Goal: Use online tool/utility: Utilize a website feature to perform a specific function

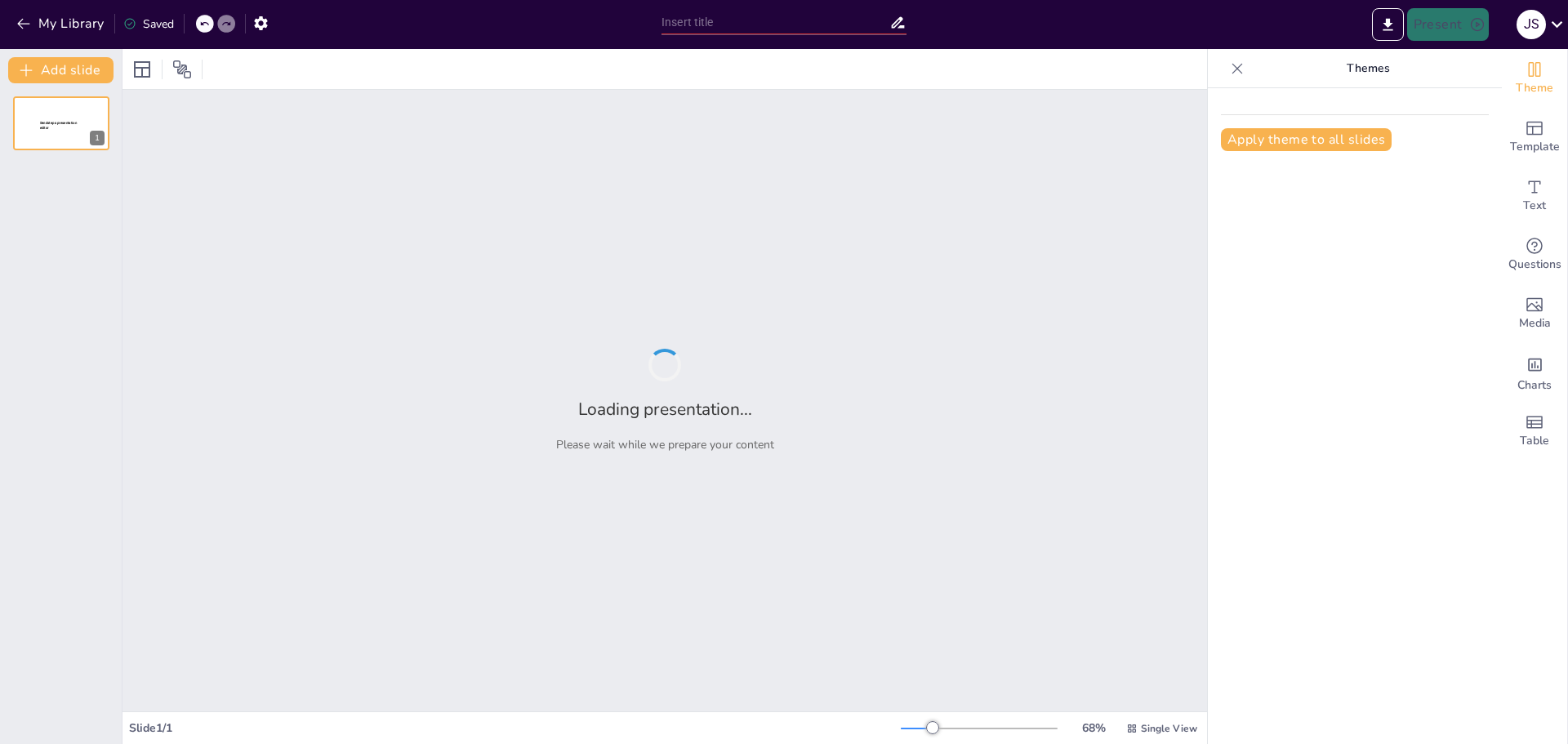
type input "Requerimientos Funcionales y No Funcionales: Definiciones y Ejemplos Prácticos"
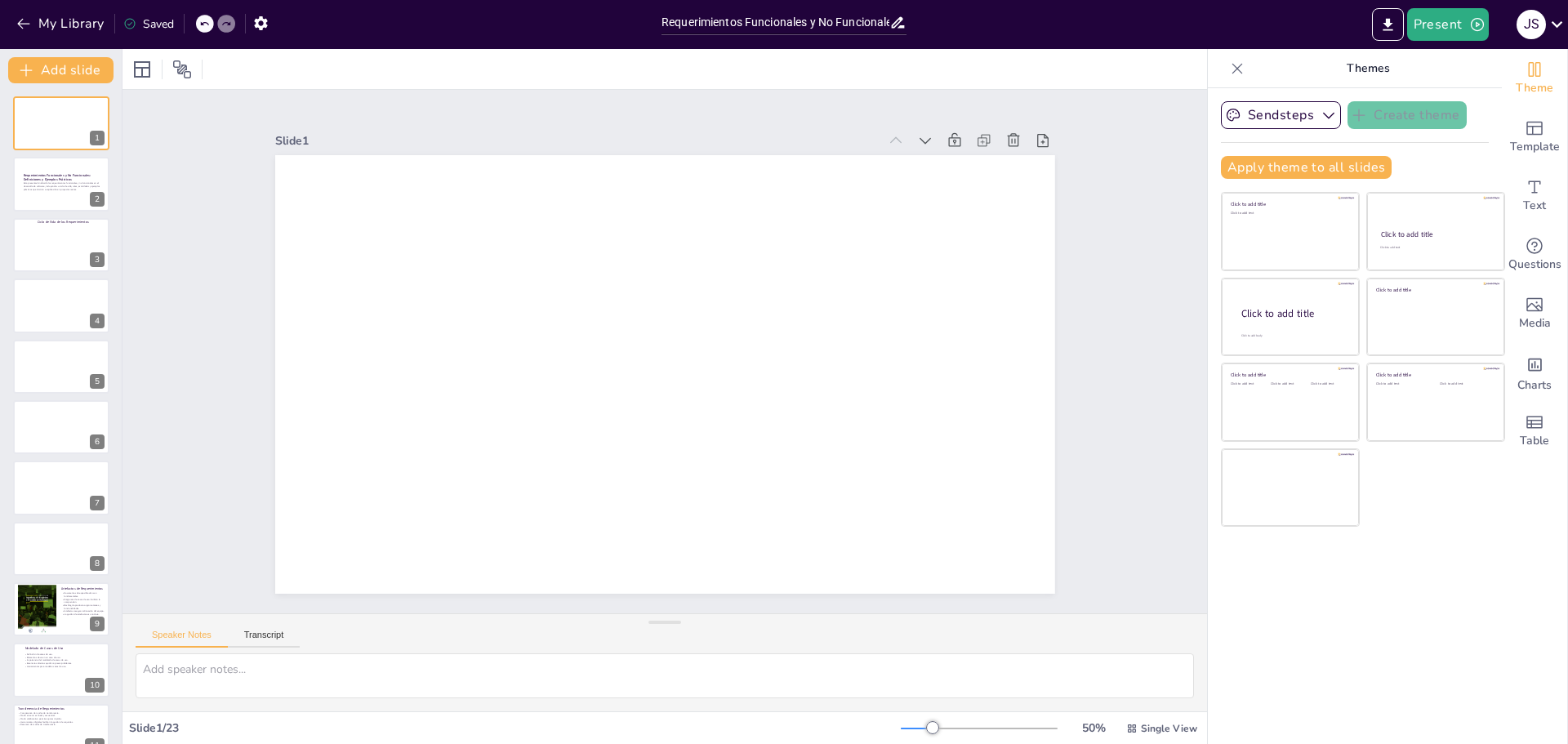
checkbox input "true"
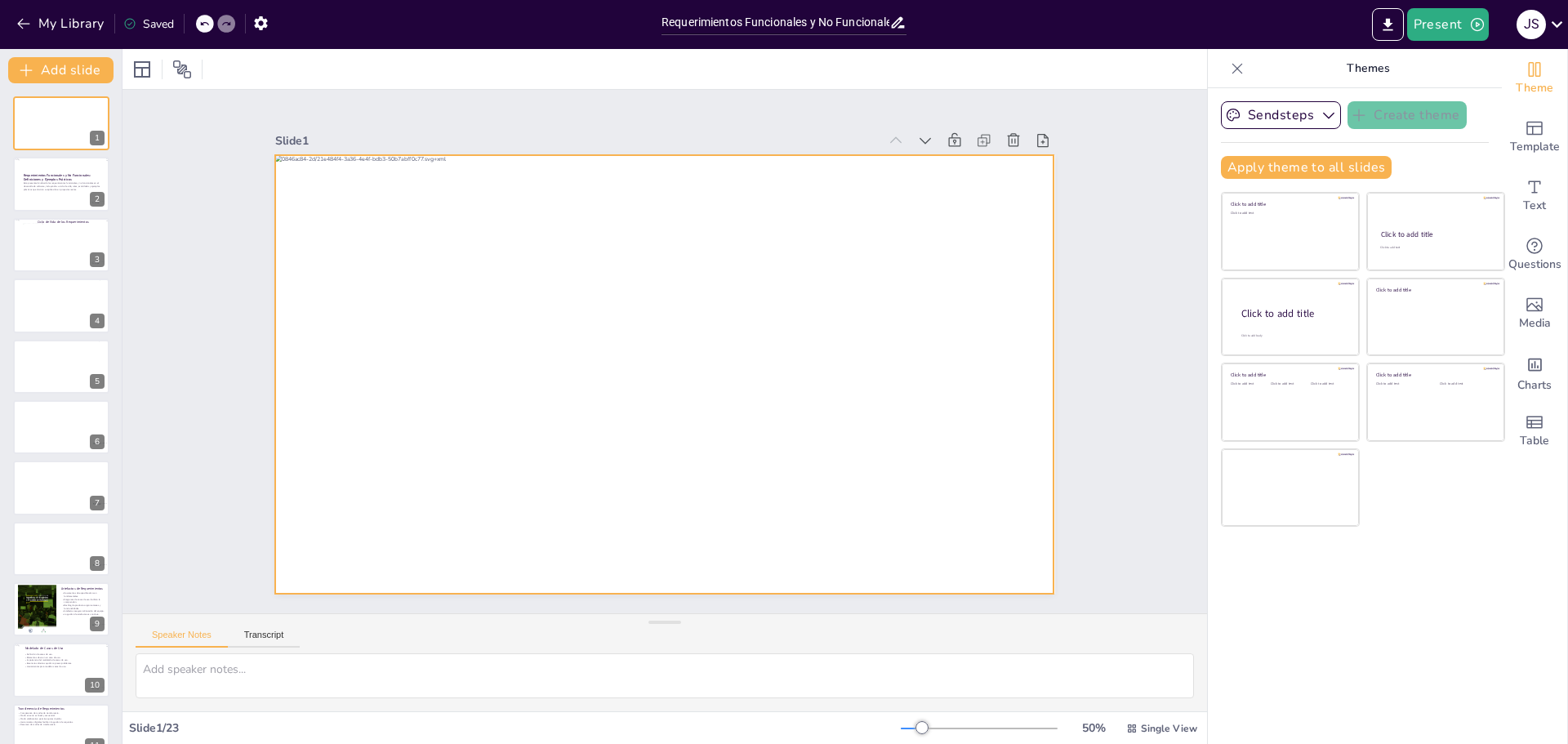
checkbox input "true"
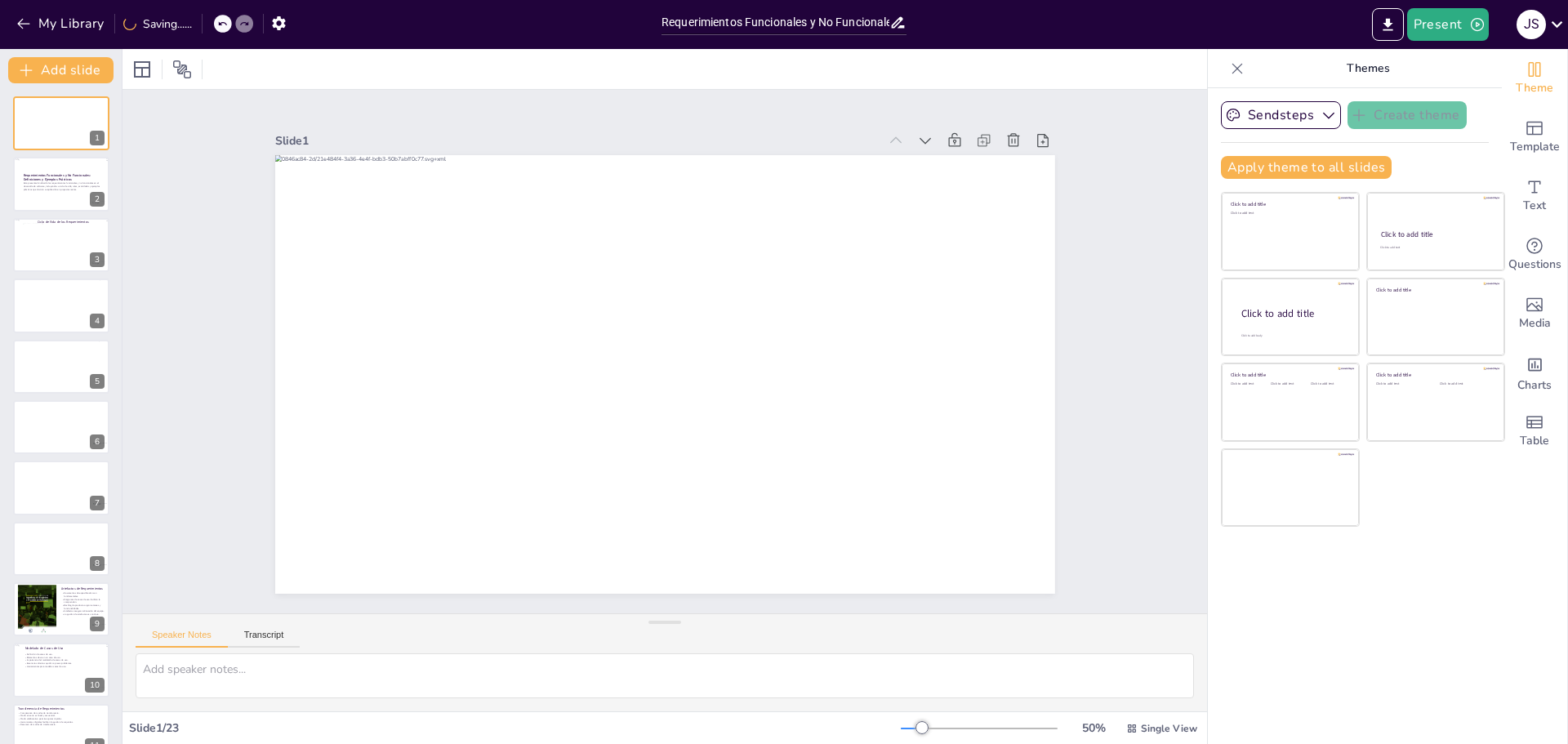
checkbox input "true"
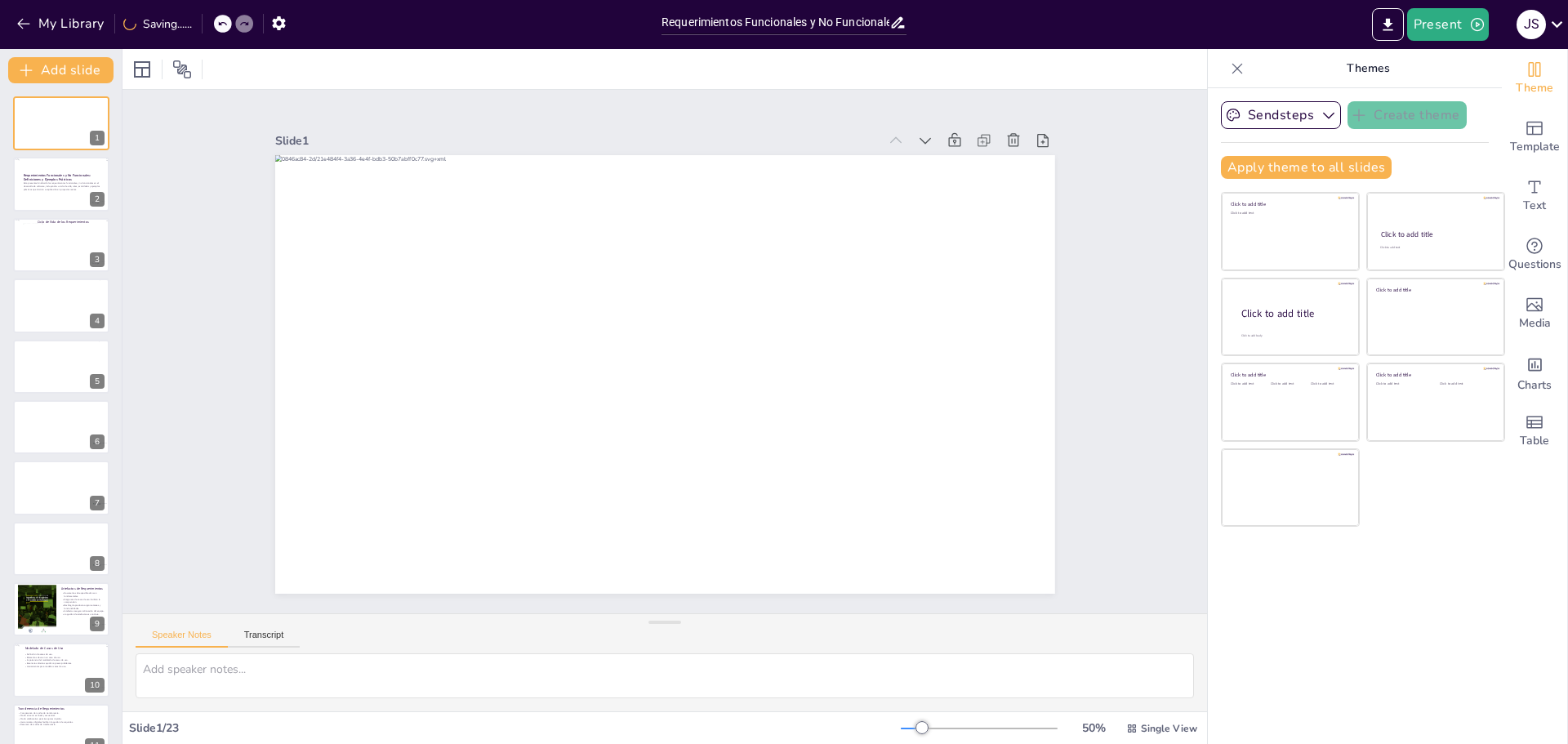
checkbox input "true"
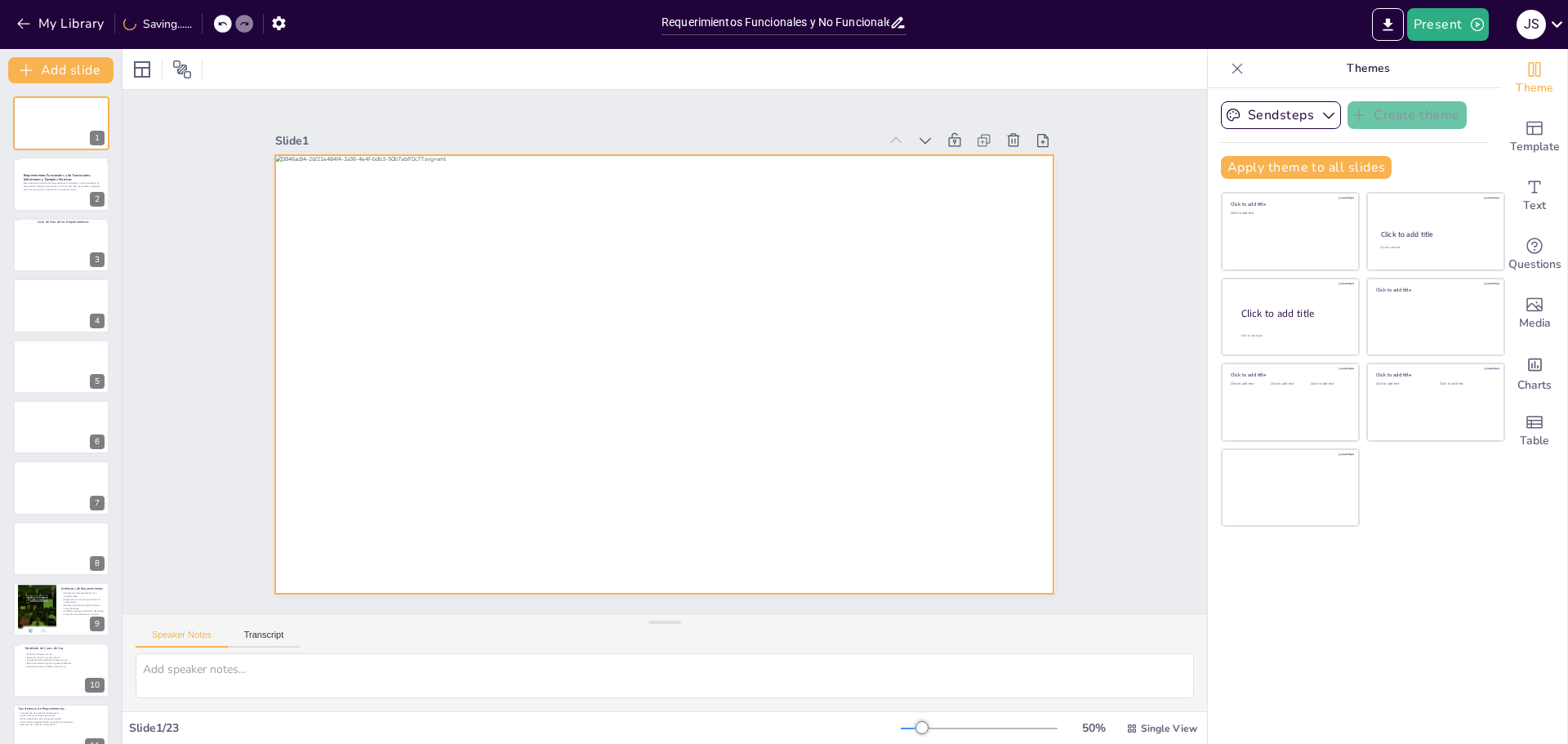
checkbox input "true"
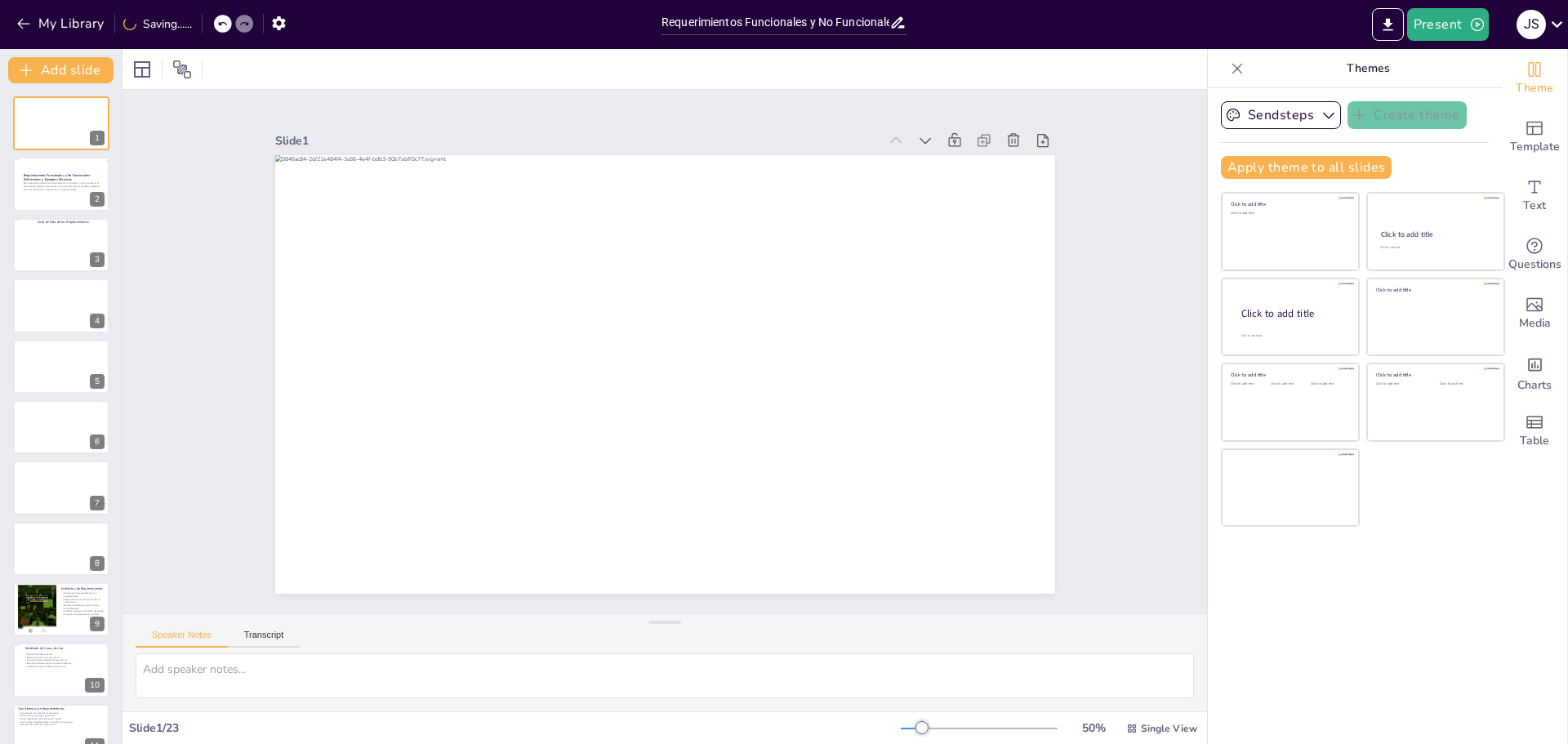
checkbox input "true"
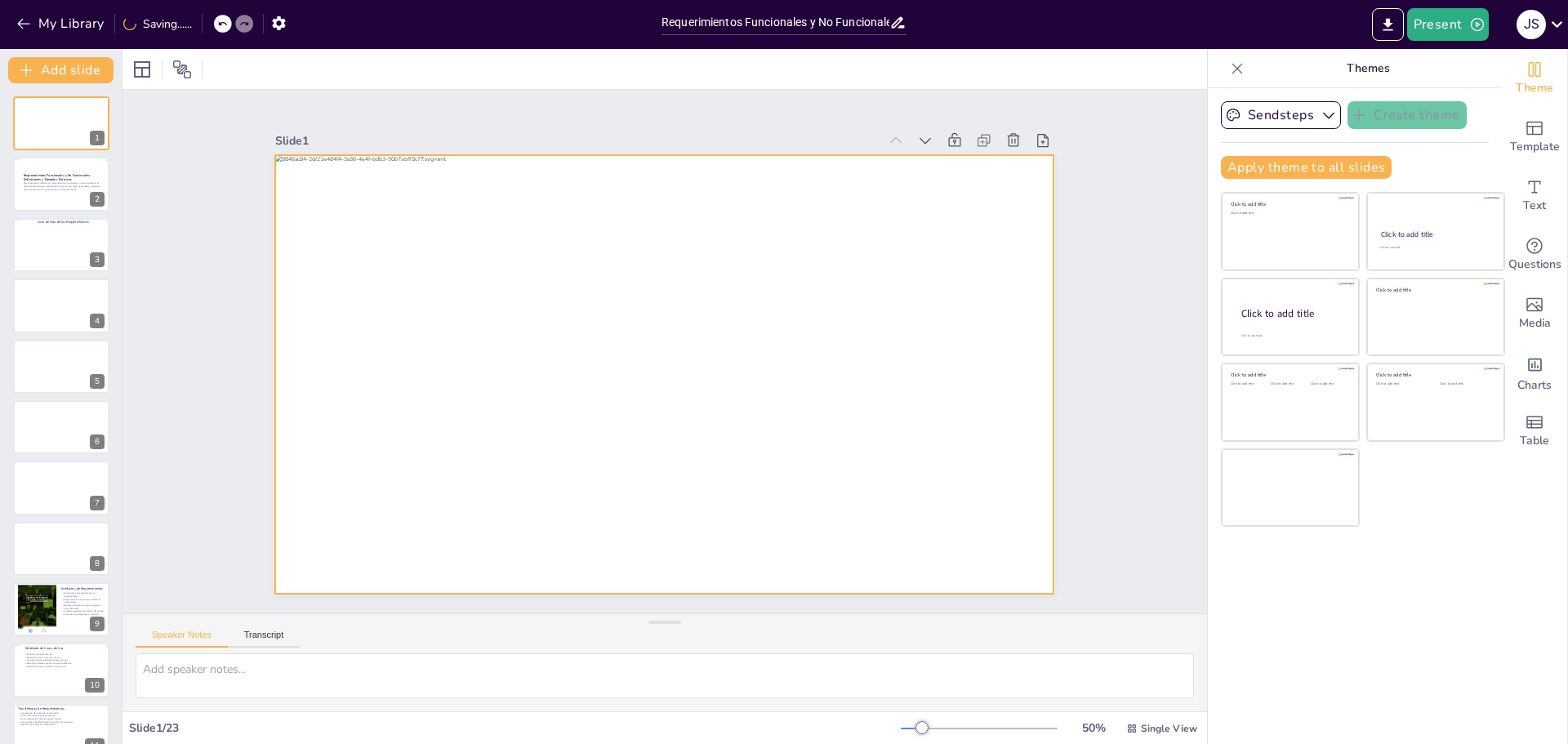
checkbox input "true"
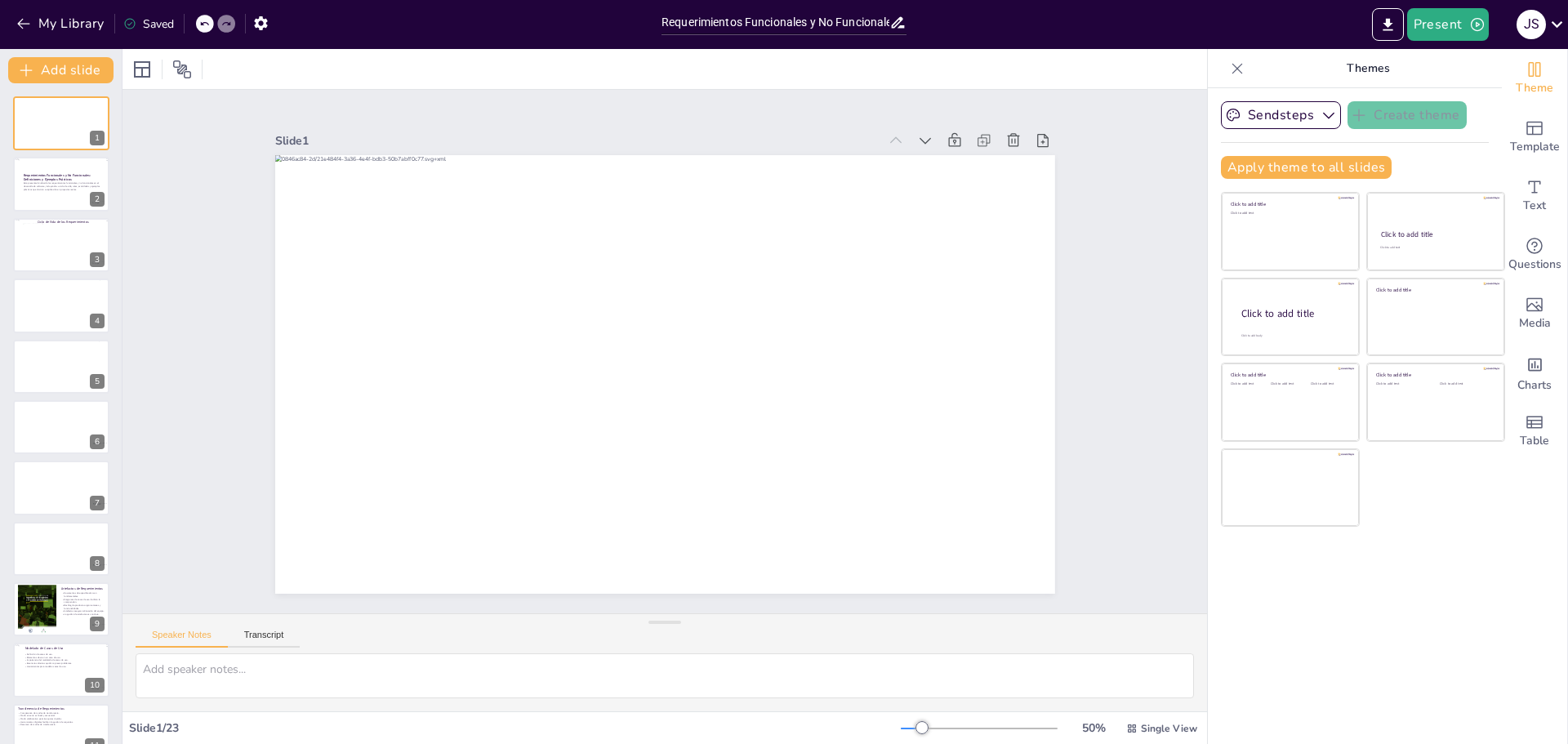
checkbox input "true"
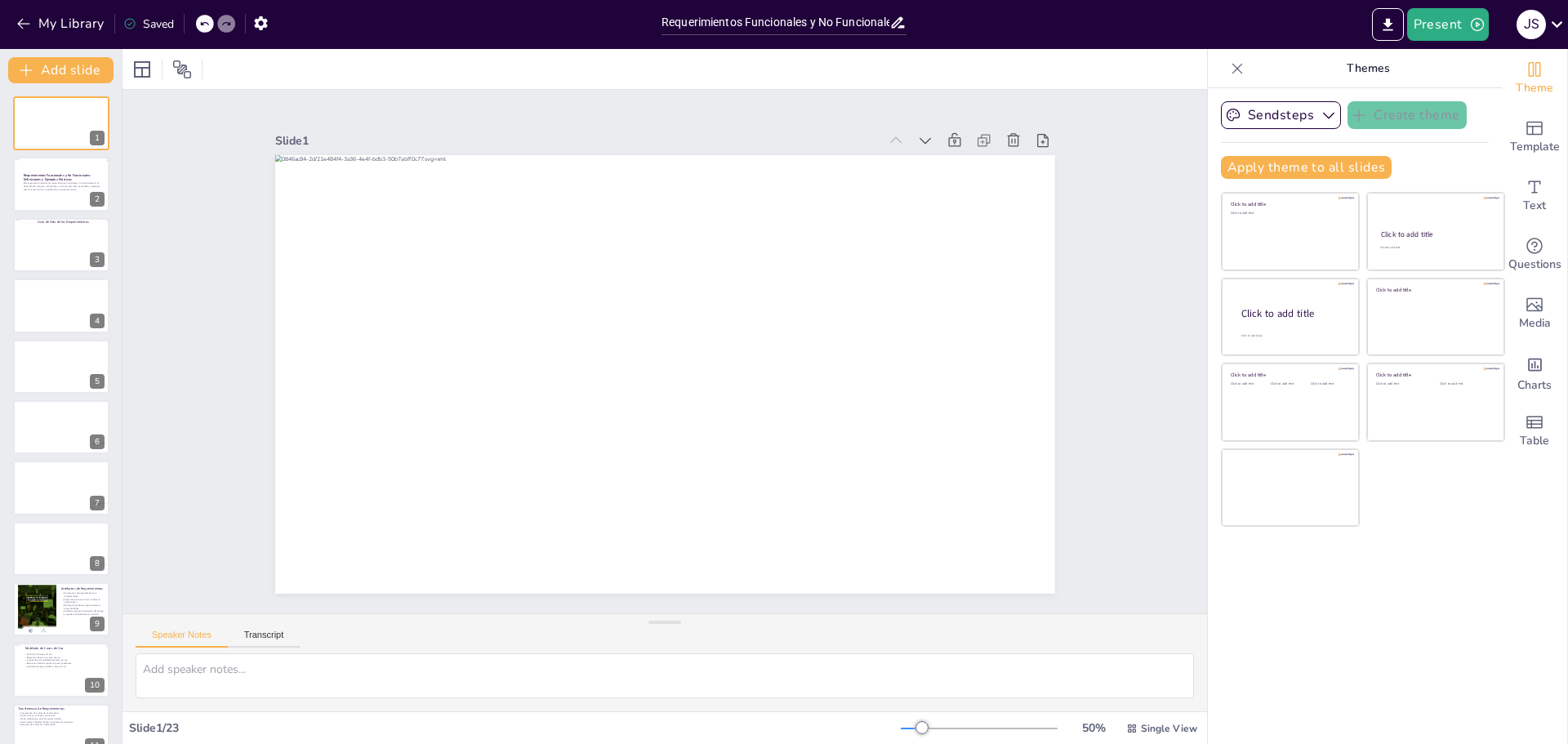
checkbox input "true"
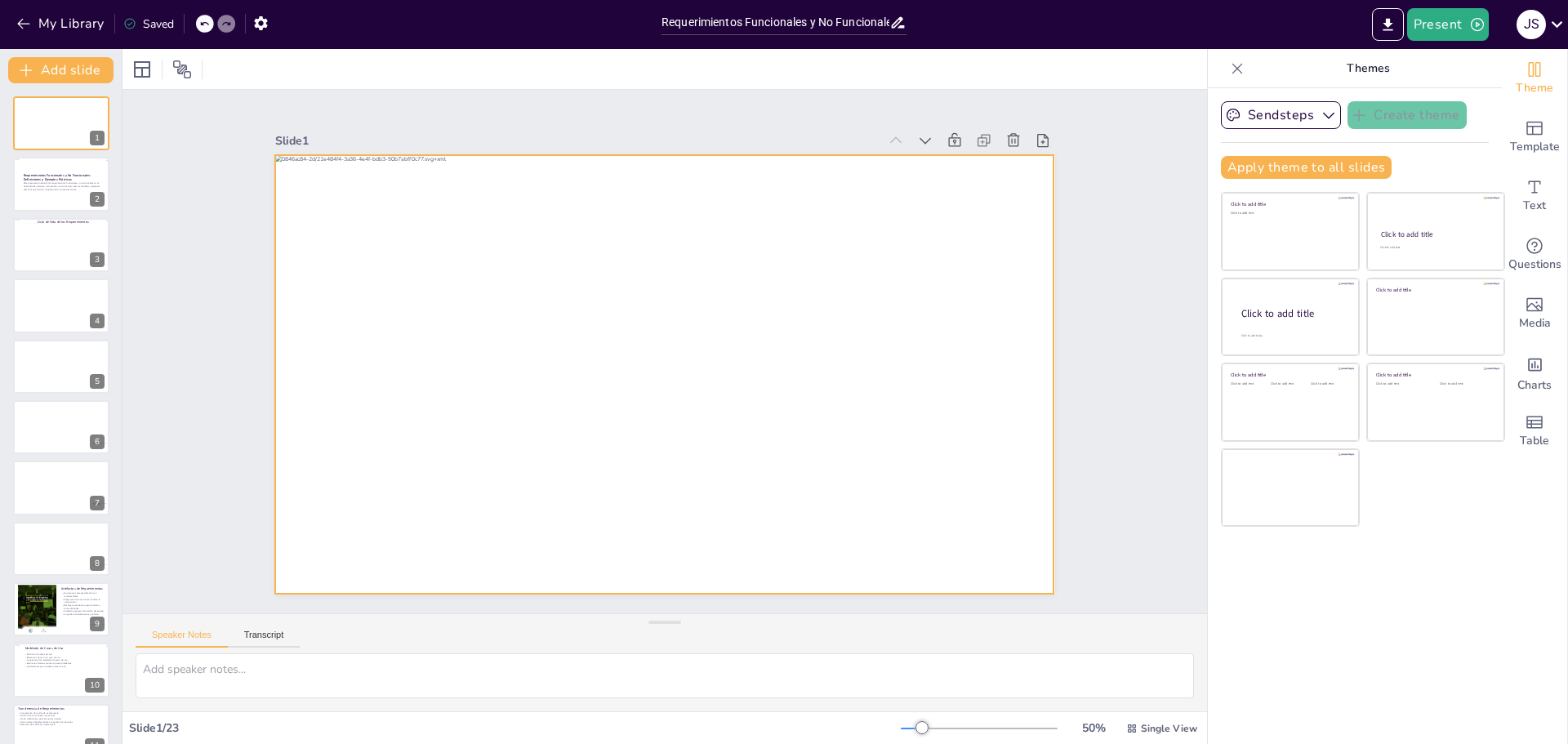
checkbox input "true"
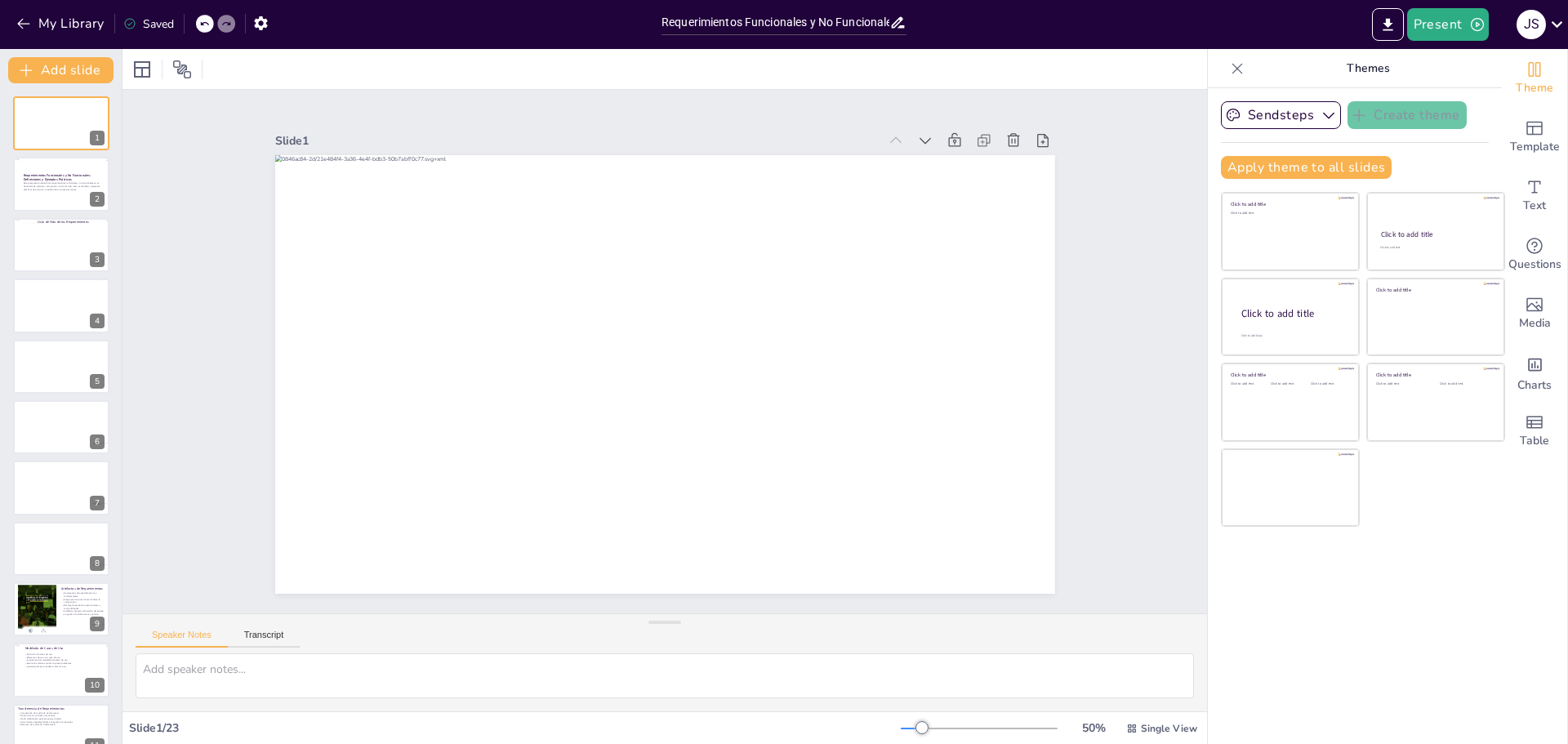
checkbox input "true"
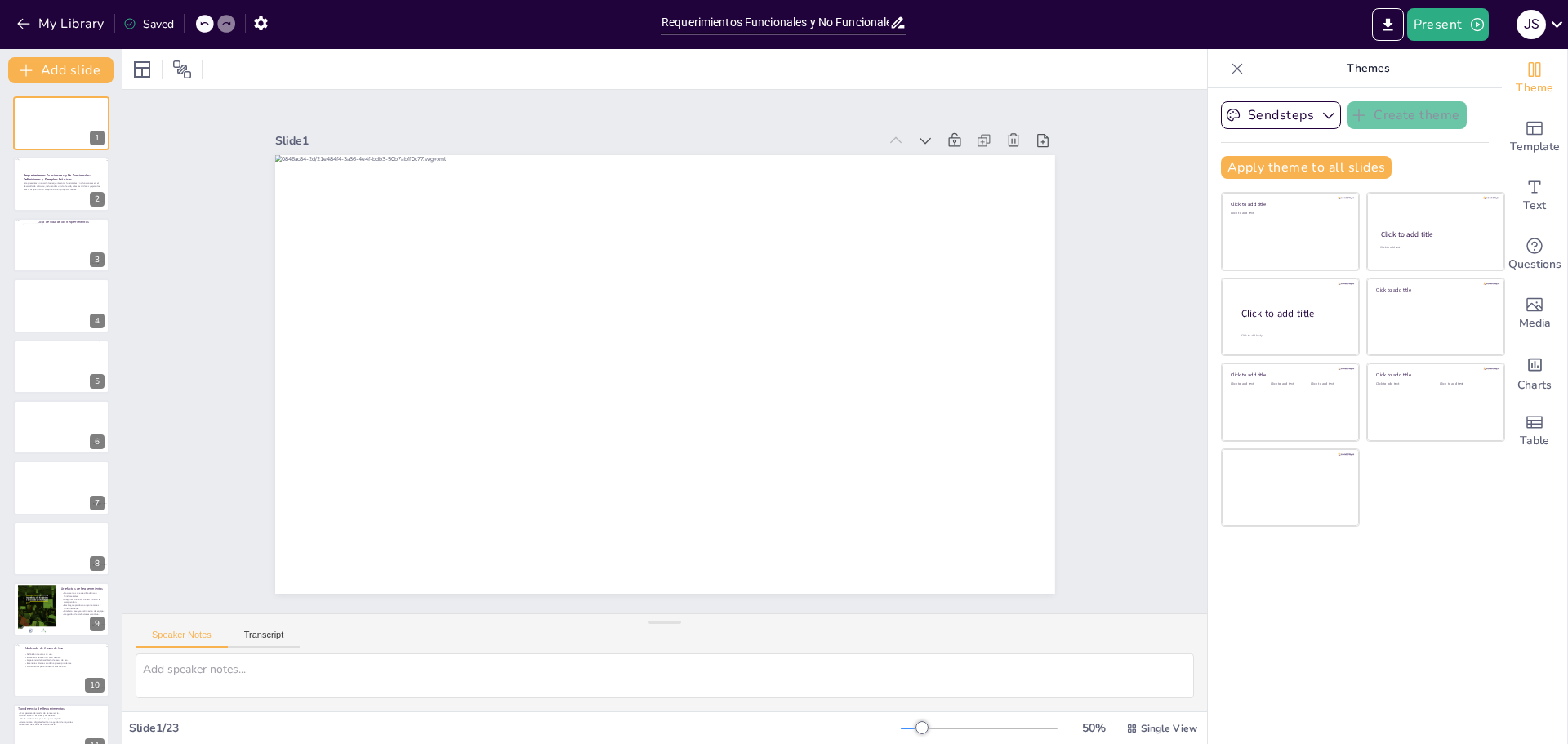
checkbox input "true"
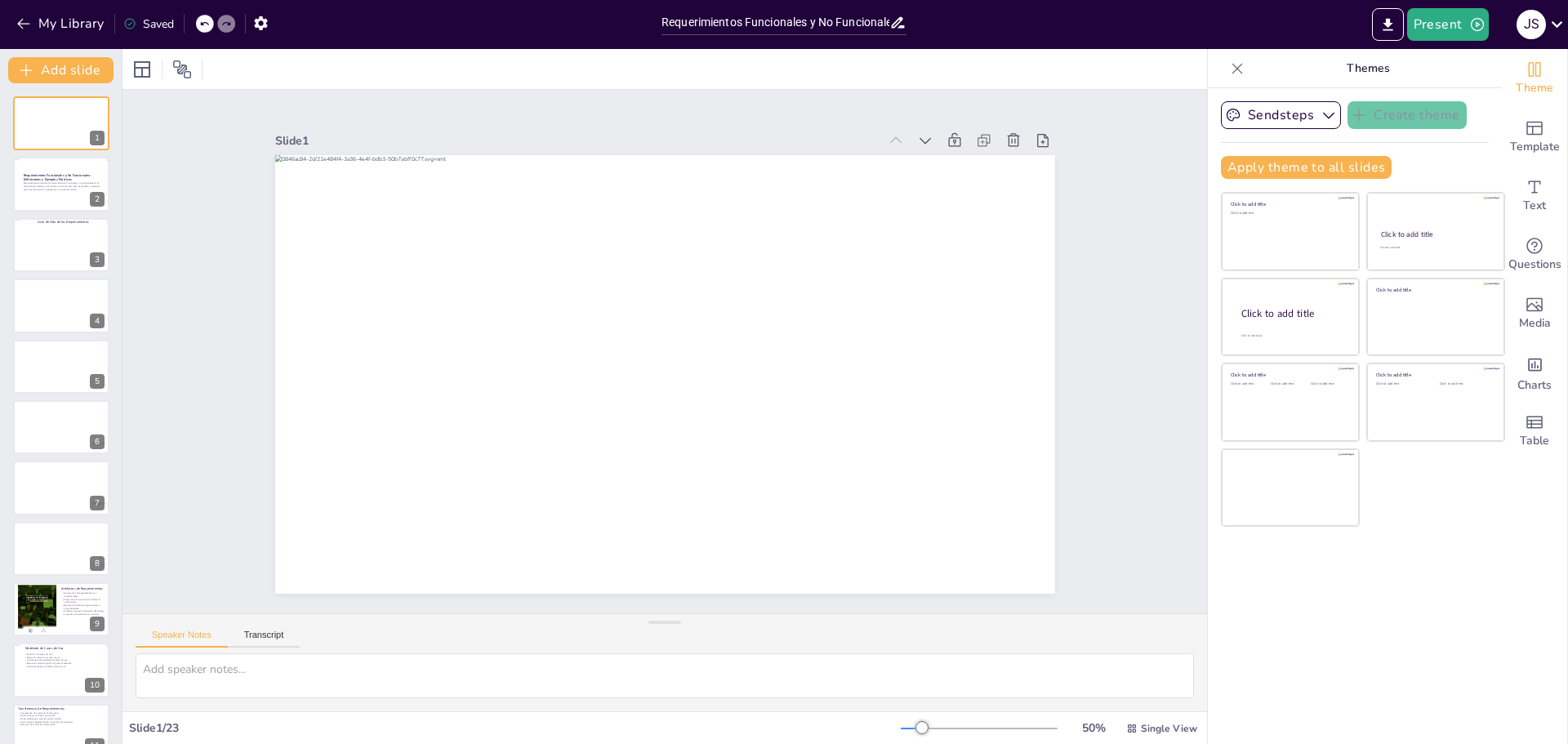
checkbox input "true"
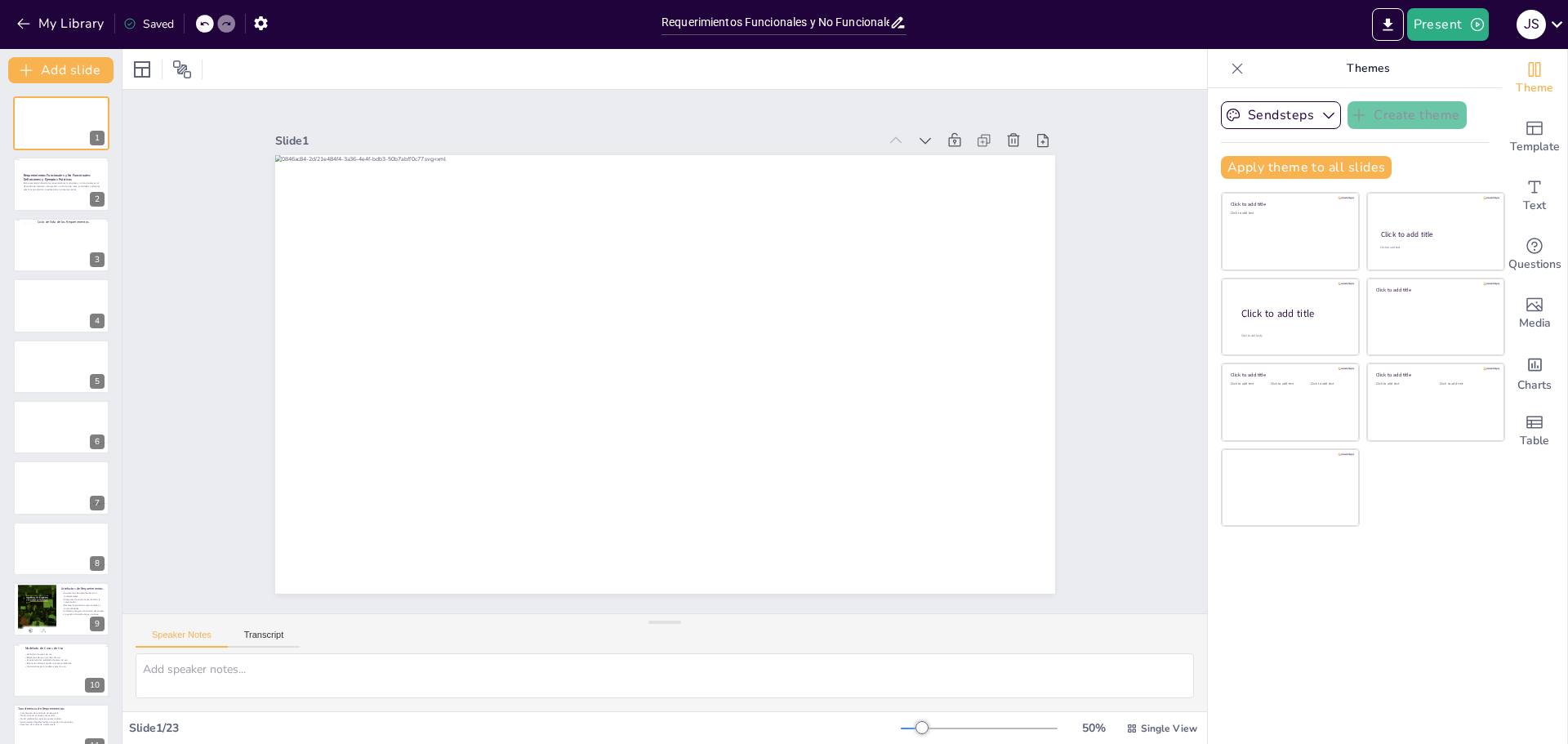
checkbox input "true"
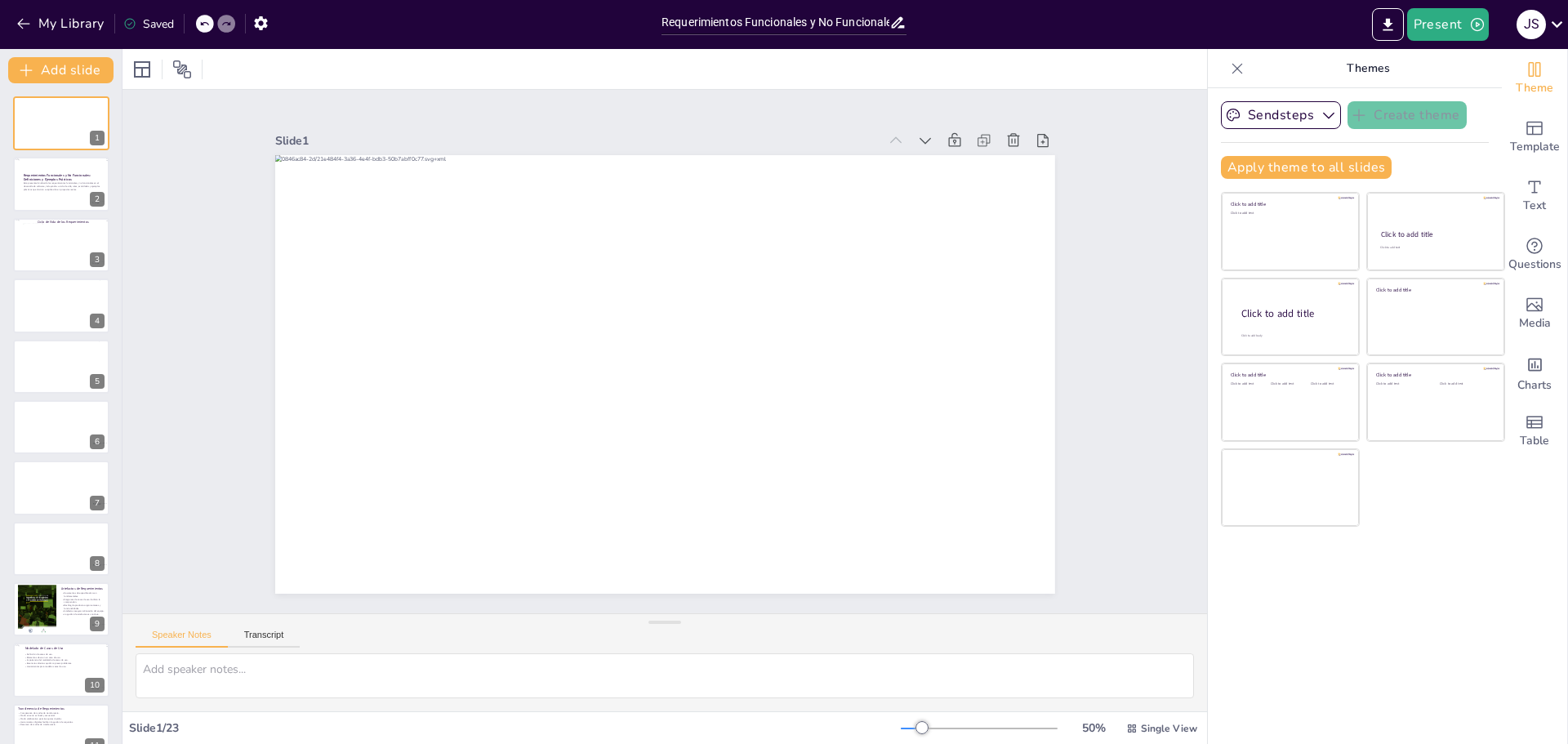
checkbox input "true"
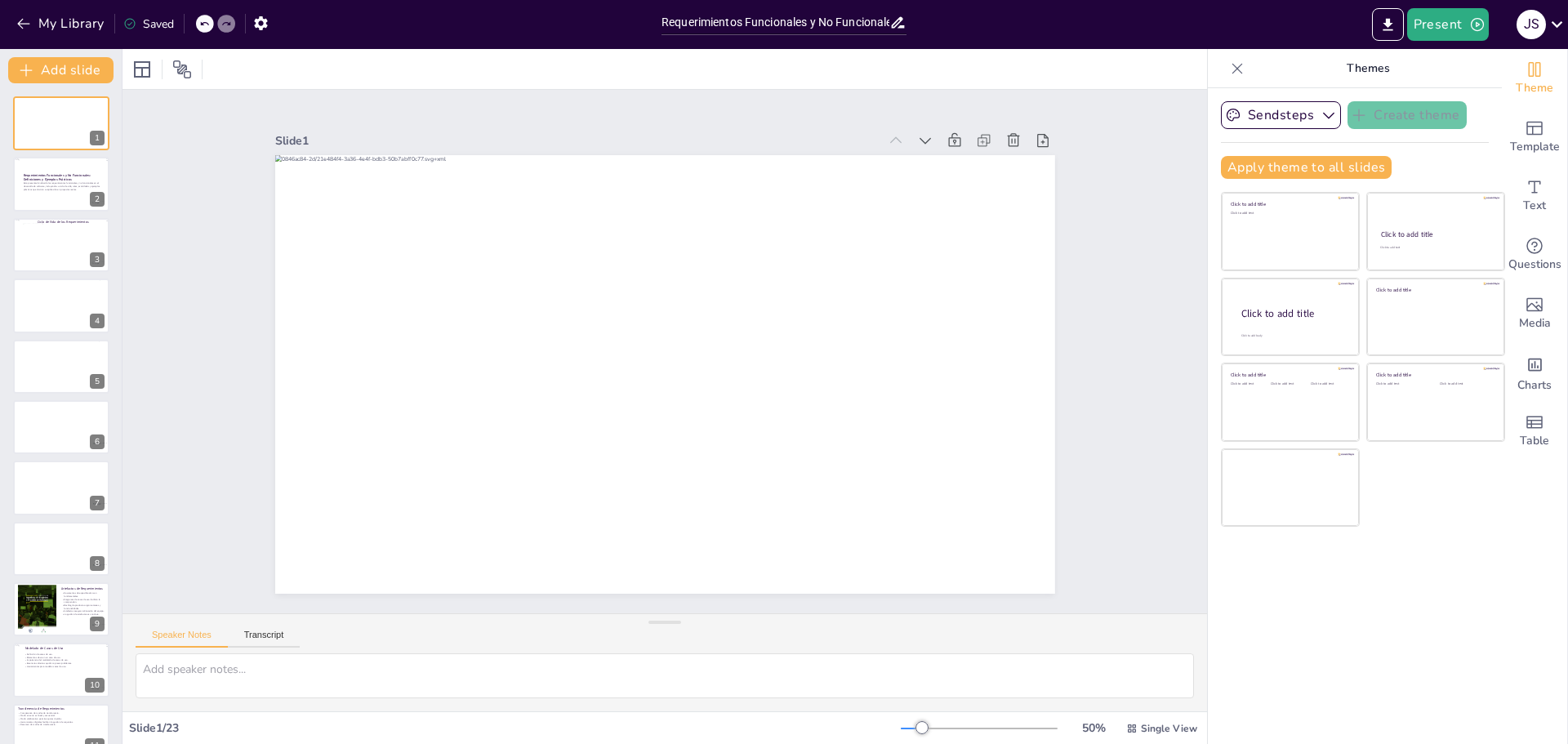
checkbox input "true"
